Goal: Check status: Check status

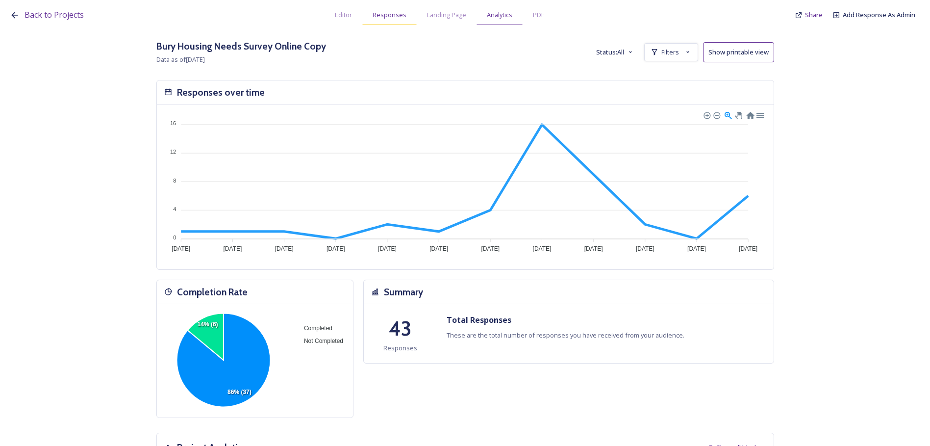
click at [382, 19] on span "Responses" at bounding box center [390, 14] width 34 height 9
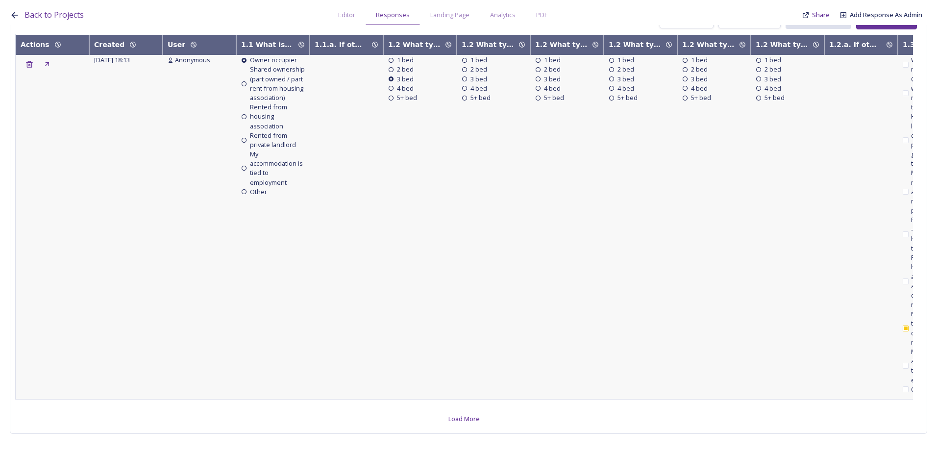
scroll to position [144, 0]
click at [449, 409] on div "Load More" at bounding box center [464, 418] width 41 height 19
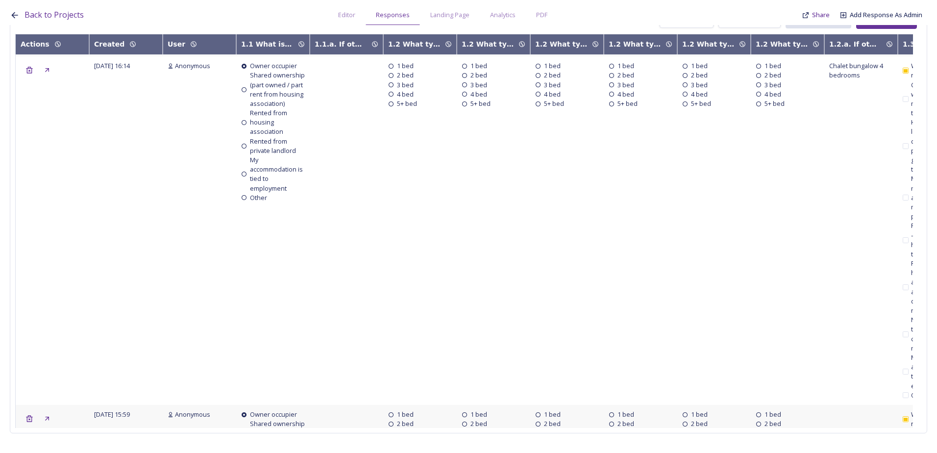
scroll to position [10702, 0]
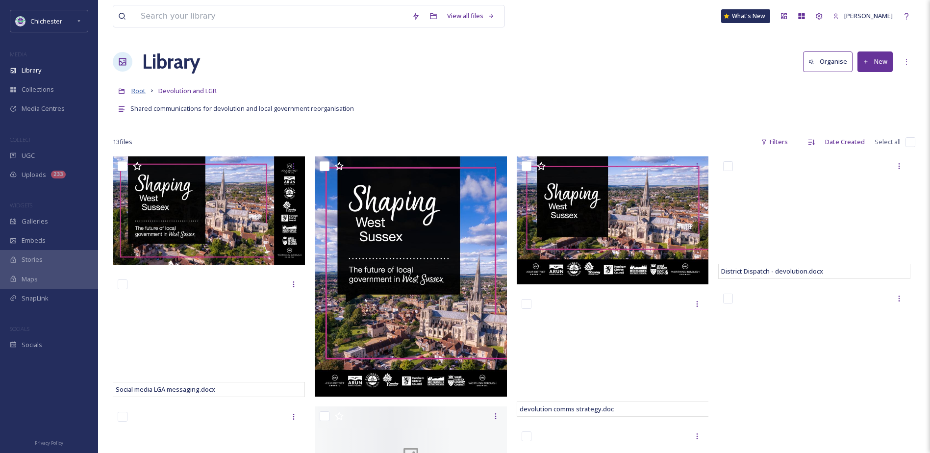
click at [136, 93] on span "Root" at bounding box center [138, 90] width 14 height 9
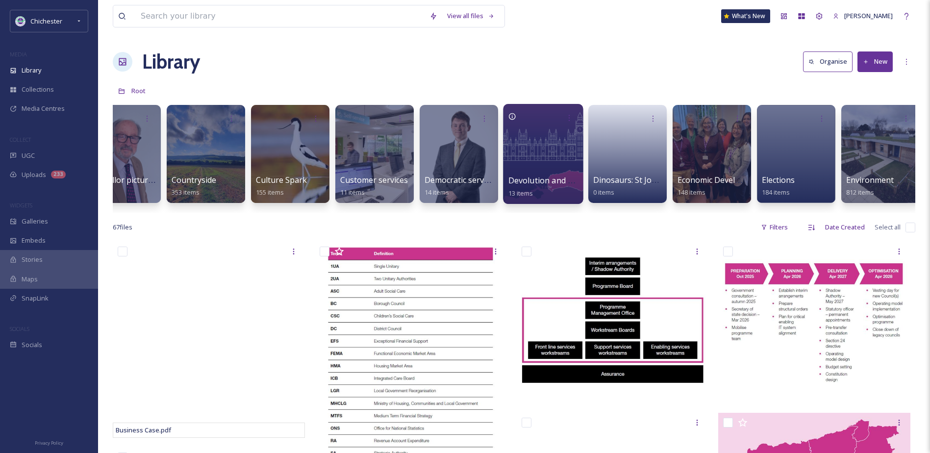
click at [558, 151] on div at bounding box center [543, 154] width 80 height 100
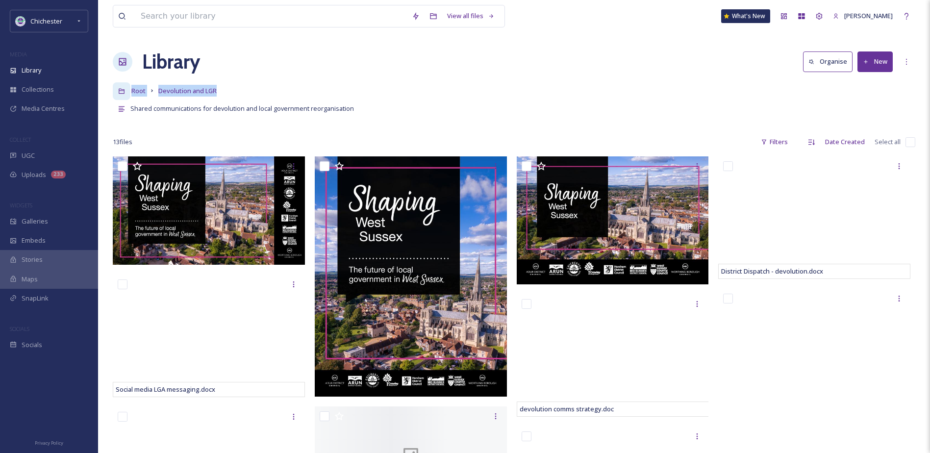
drag, startPoint x: 217, startPoint y: 89, endPoint x: 129, endPoint y: 86, distance: 88.3
click at [129, 86] on div "Root Devolution and LGR" at bounding box center [514, 90] width 803 height 19
click at [215, 93] on span "Devolution and LGR" at bounding box center [187, 90] width 58 height 9
click at [236, 89] on div "Root Devolution and LGR" at bounding box center [514, 90] width 803 height 19
click at [225, 87] on div "Root Devolution and LGR" at bounding box center [514, 90] width 803 height 19
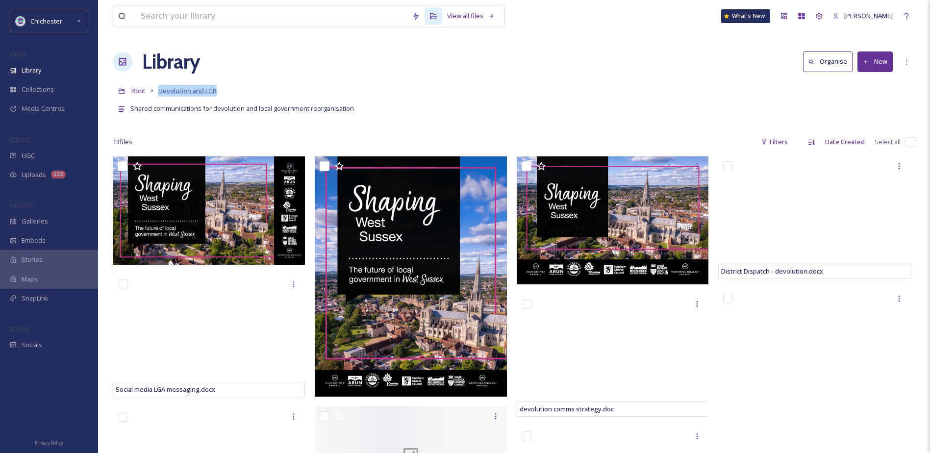
copy span "Devolution and LGR"
drag, startPoint x: 222, startPoint y: 91, endPoint x: 159, endPoint y: 91, distance: 62.8
click at [159, 91] on div "Root Devolution and LGR" at bounding box center [514, 90] width 803 height 19
